Goal: Use online tool/utility

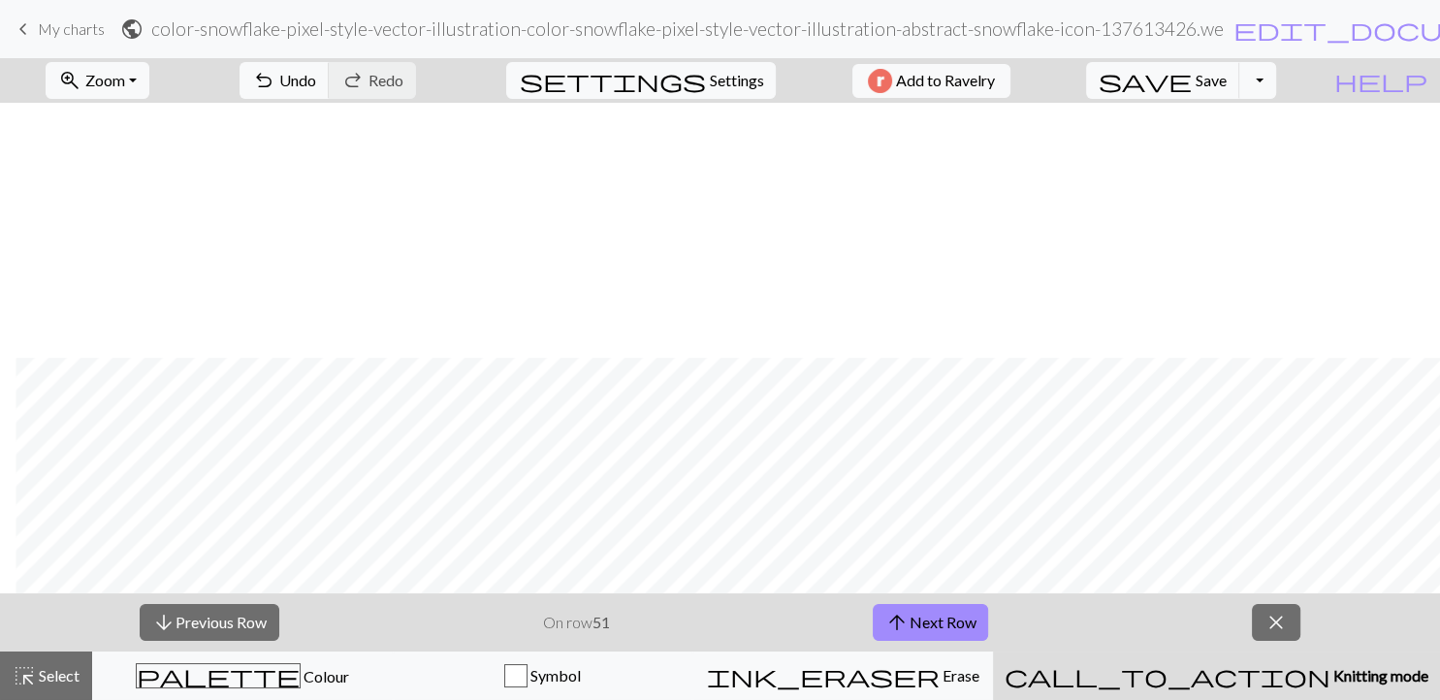
scroll to position [401, 660]
click at [204, 625] on button "arrow_downward Previous Row" at bounding box center [210, 622] width 140 height 37
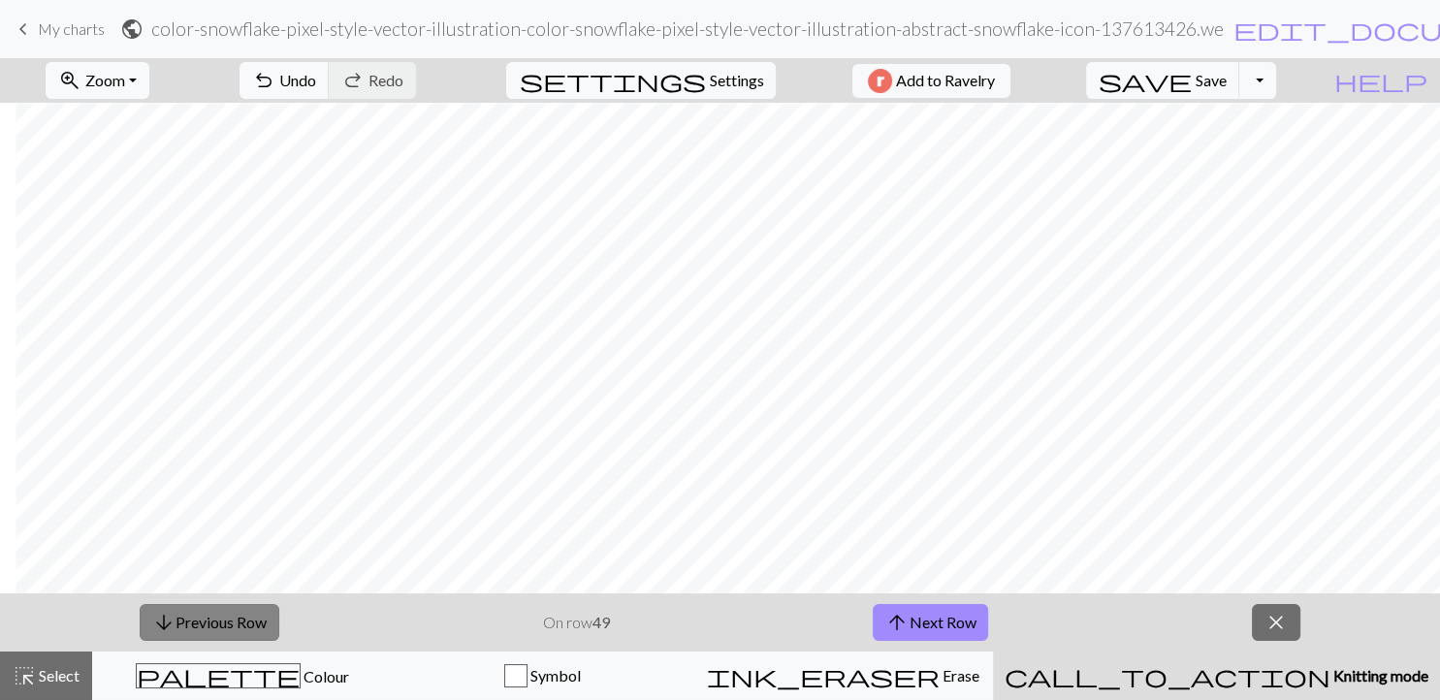
click at [204, 625] on button "arrow_downward Previous Row" at bounding box center [210, 622] width 140 height 37
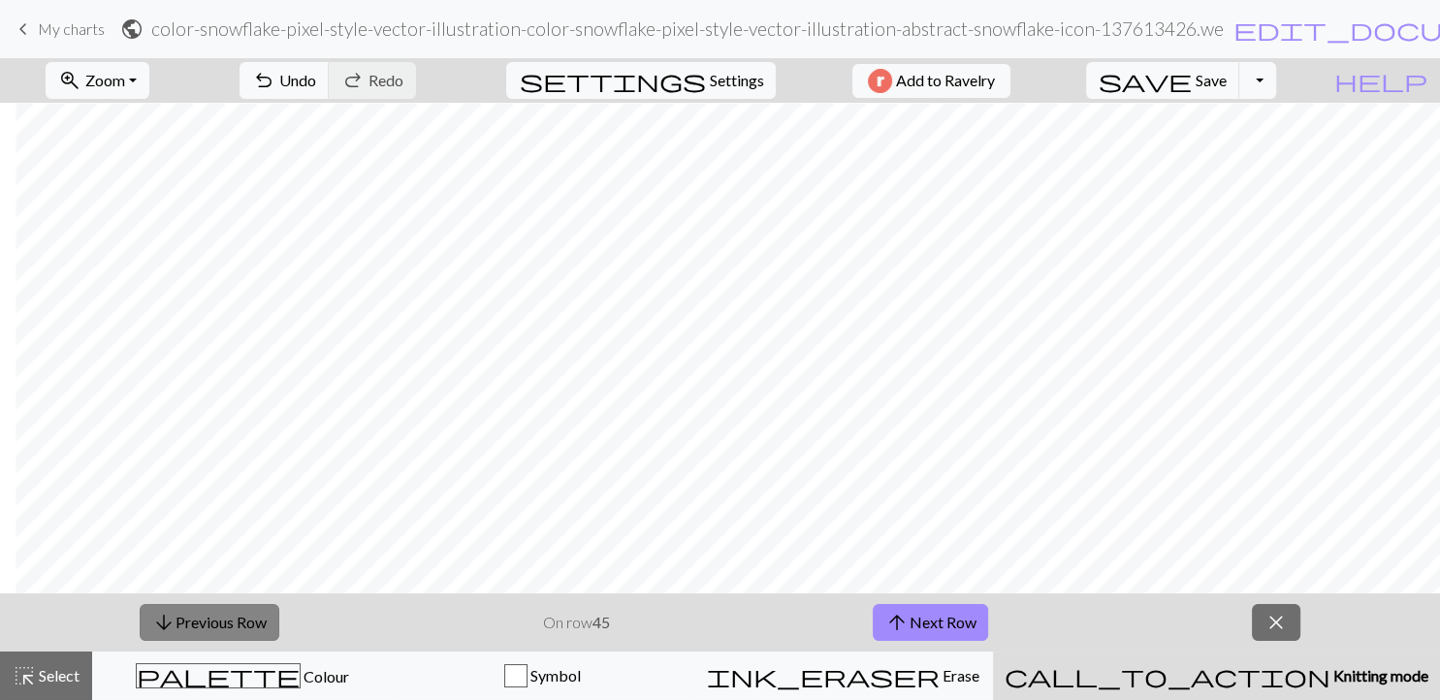
click at [204, 625] on button "arrow_downward Previous Row" at bounding box center [210, 622] width 140 height 37
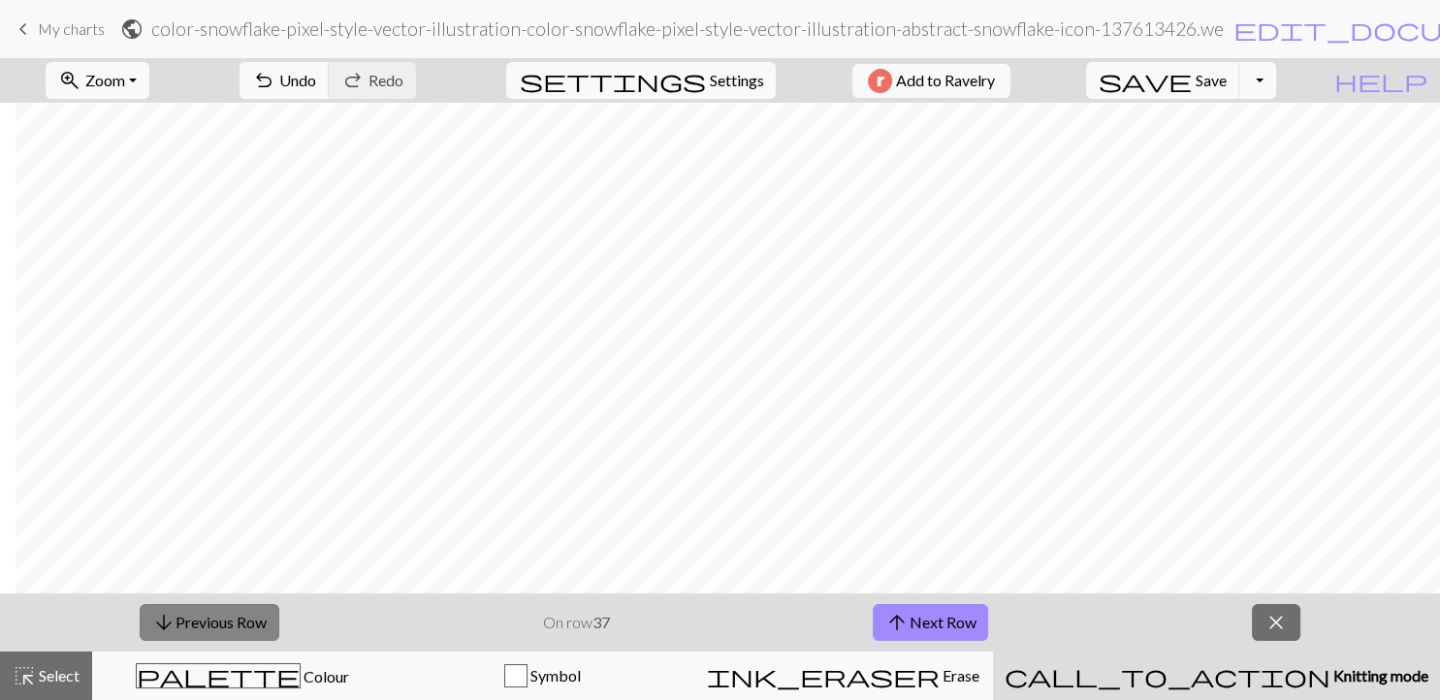
click at [204, 625] on button "arrow_downward Previous Row" at bounding box center [210, 622] width 140 height 37
click at [923, 622] on button "arrow_upward Next Row" at bounding box center [930, 622] width 115 height 37
click at [934, 615] on button "arrow_upward Next Row" at bounding box center [930, 622] width 115 height 37
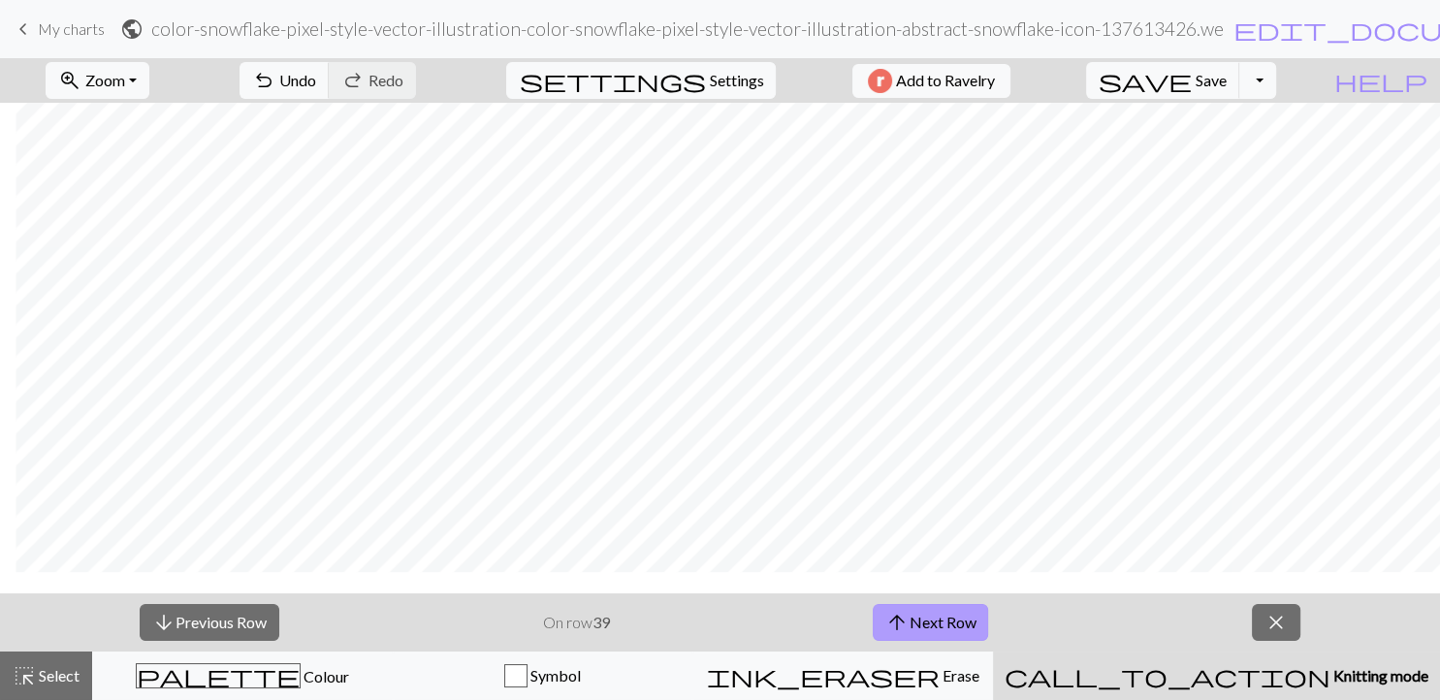
scroll to position [215, 660]
click at [949, 619] on button "arrow_upward Next Row" at bounding box center [930, 622] width 115 height 37
click at [943, 638] on button "arrow_upward Next Row" at bounding box center [930, 622] width 115 height 37
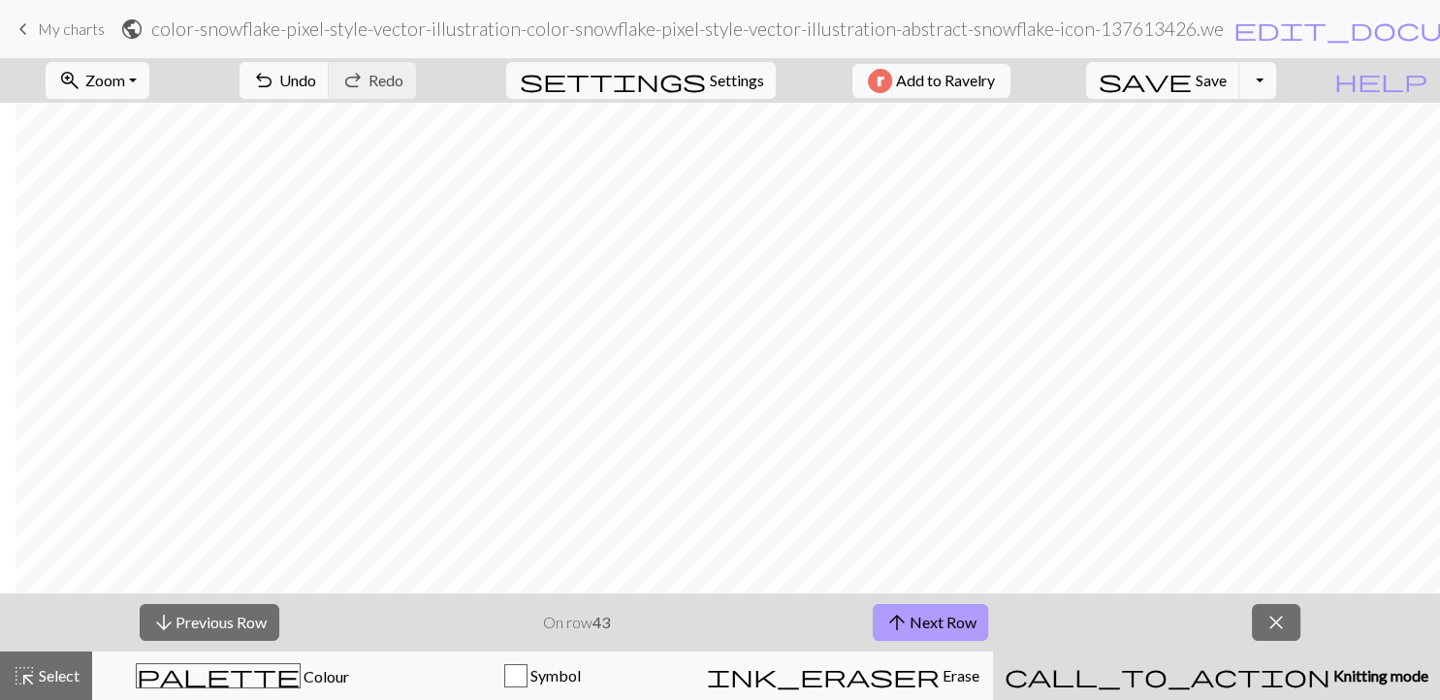
click at [941, 611] on button "arrow_upward Next Row" at bounding box center [930, 622] width 115 height 37
click at [956, 619] on button "arrow_upward Next Row" at bounding box center [930, 622] width 115 height 37
click at [873, 604] on button "arrow_upward Next Row" at bounding box center [930, 622] width 115 height 37
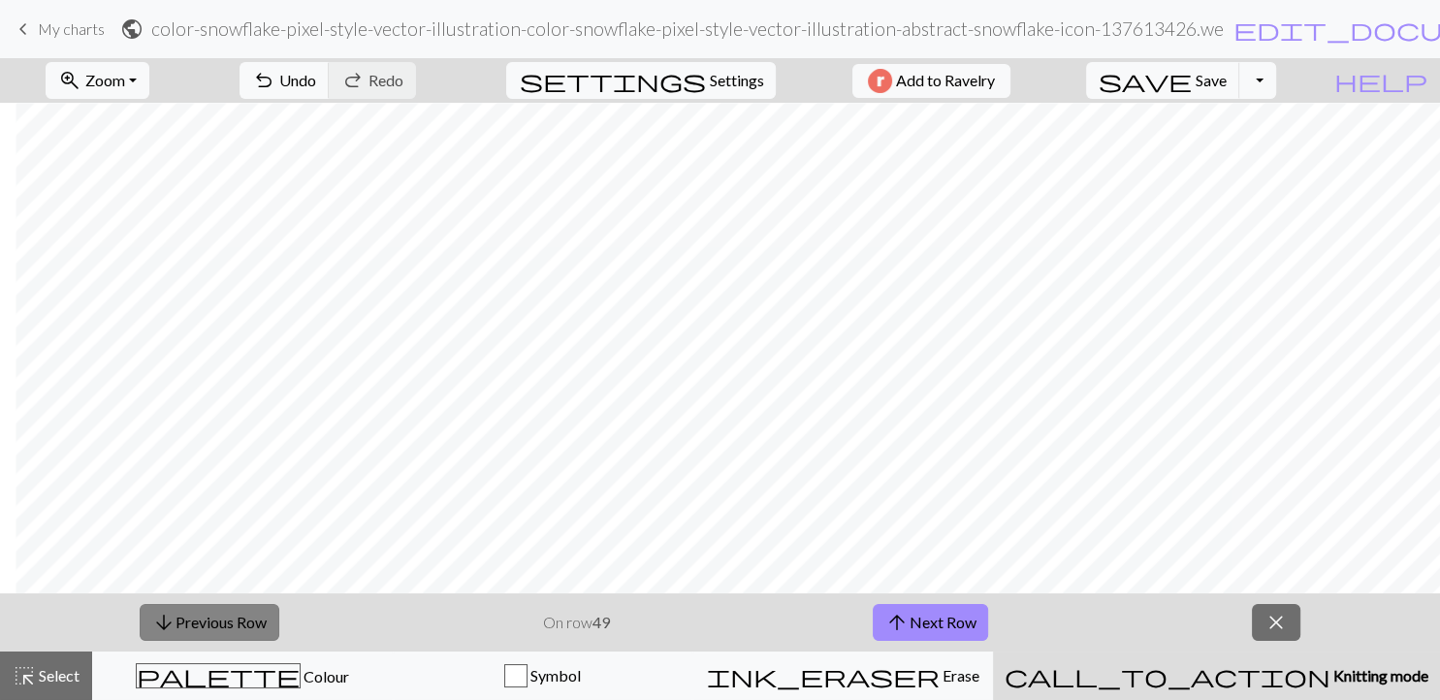
click at [211, 625] on button "arrow_downward Previous Row" at bounding box center [210, 622] width 140 height 37
click at [936, 619] on button "arrow_upward Next Row" at bounding box center [930, 622] width 115 height 37
click at [943, 618] on button "arrow_upward Next Row" at bounding box center [930, 622] width 115 height 37
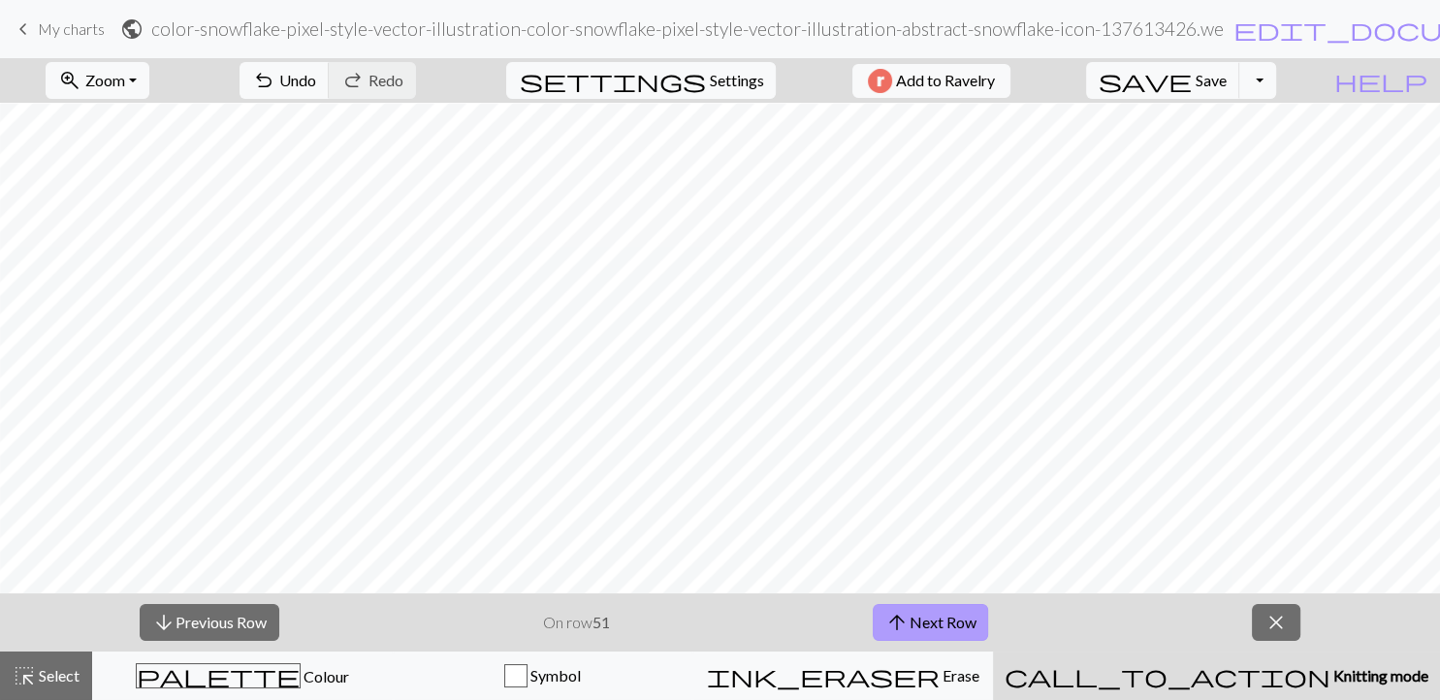
click at [943, 618] on button "arrow_upward Next Row" at bounding box center [930, 622] width 115 height 37
